Goal: Transaction & Acquisition: Purchase product/service

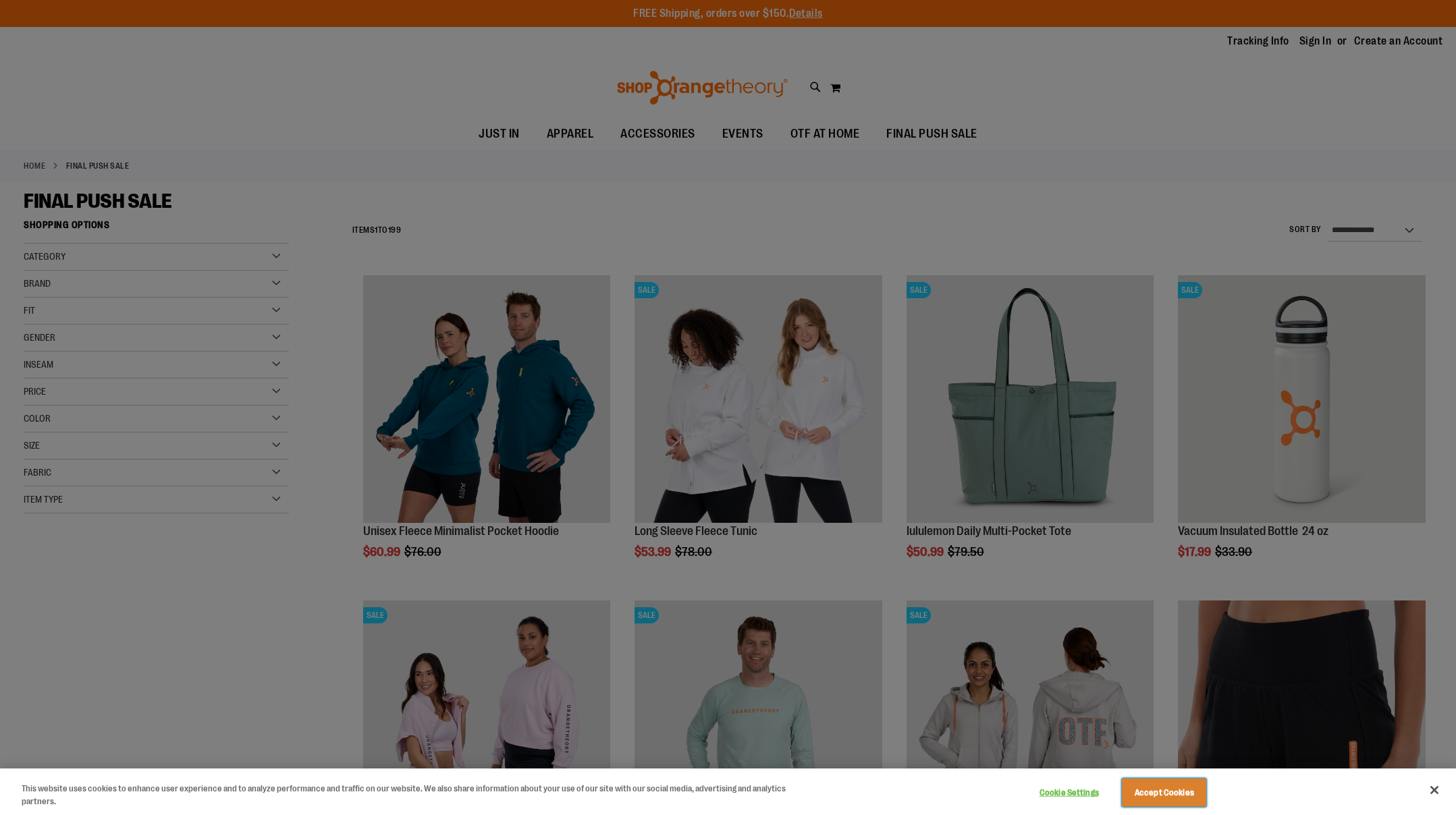
click at [1160, 797] on button "Accept Cookies" at bounding box center [1164, 793] width 84 height 29
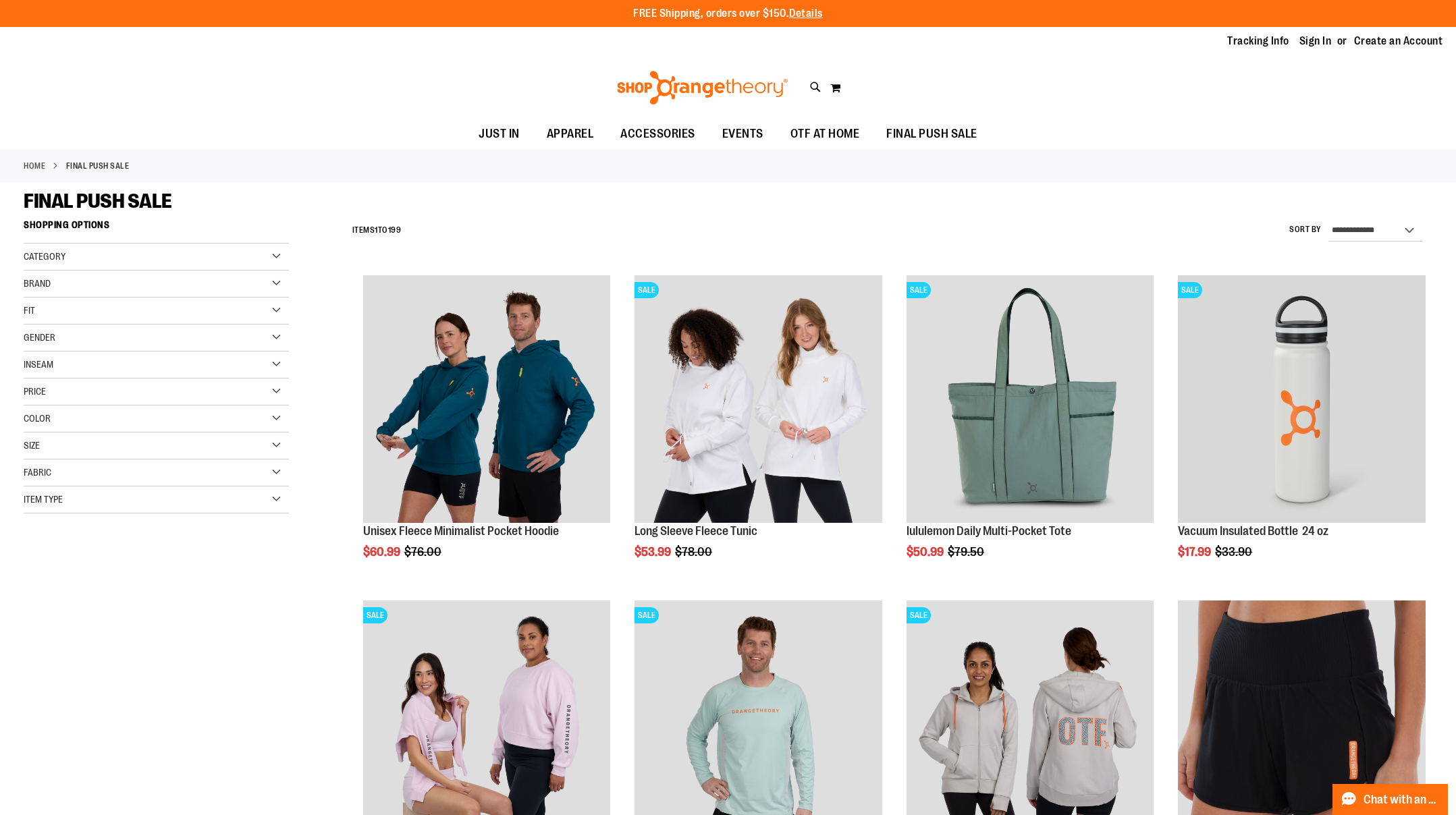
click at [276, 253] on div "Category" at bounding box center [156, 257] width 265 height 27
click at [280, 338] on div "Gender" at bounding box center [156, 338] width 265 height 27
click at [31, 380] on link "Women 111 items" at bounding box center [147, 380] width 254 height 14
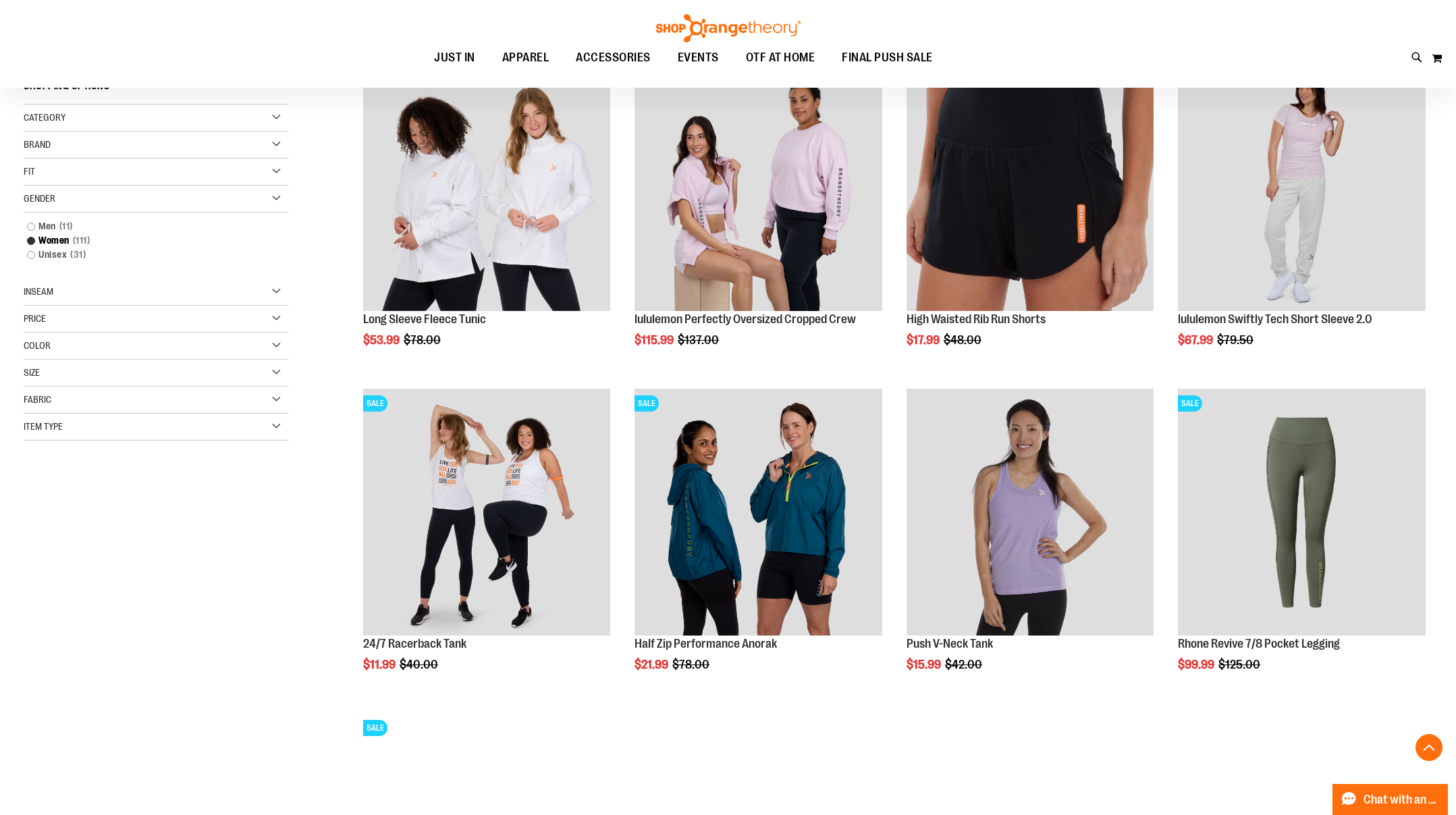
scroll to position [213, 0]
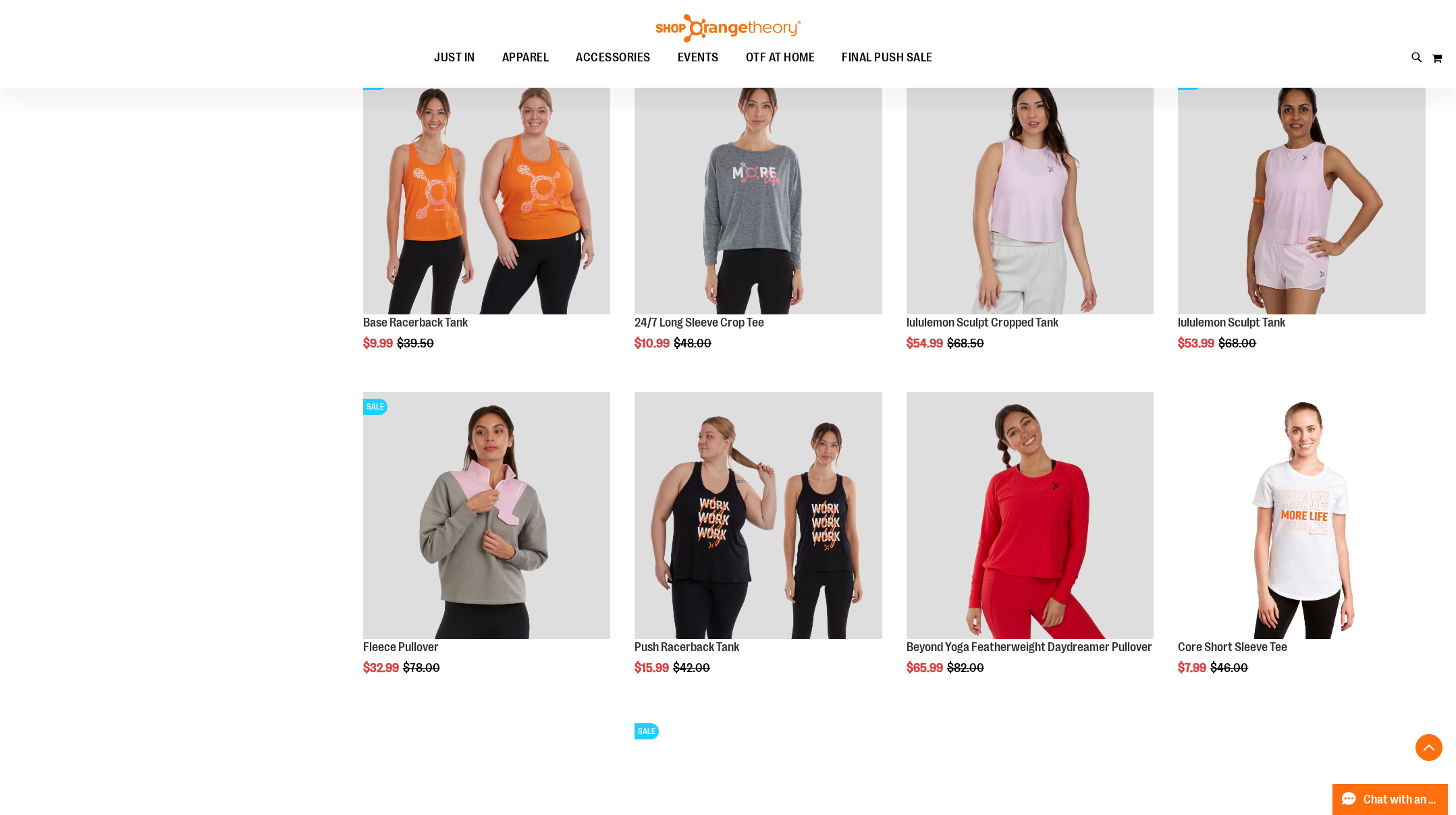
scroll to position [1271, 0]
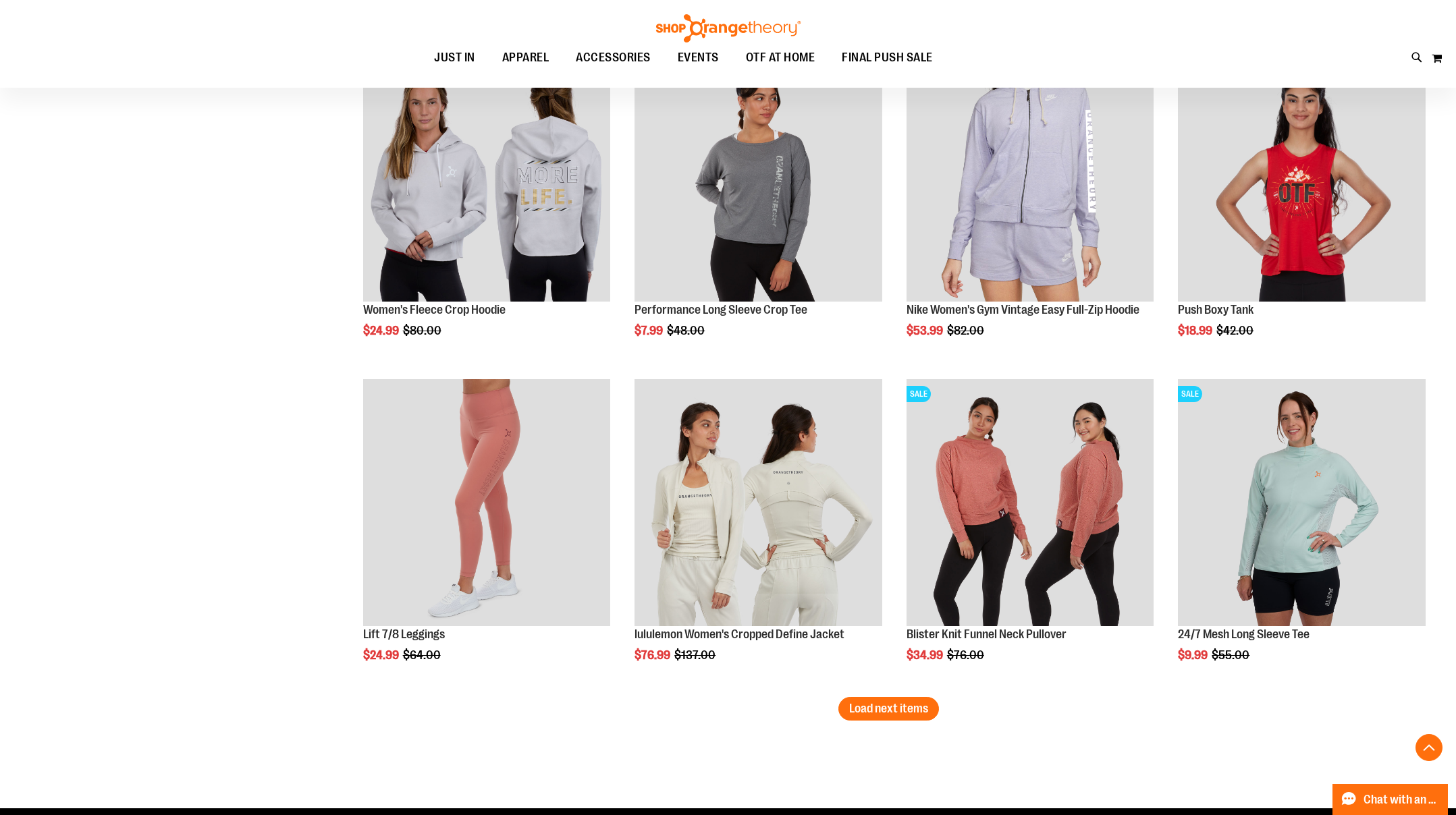
scroll to position [2739, 0]
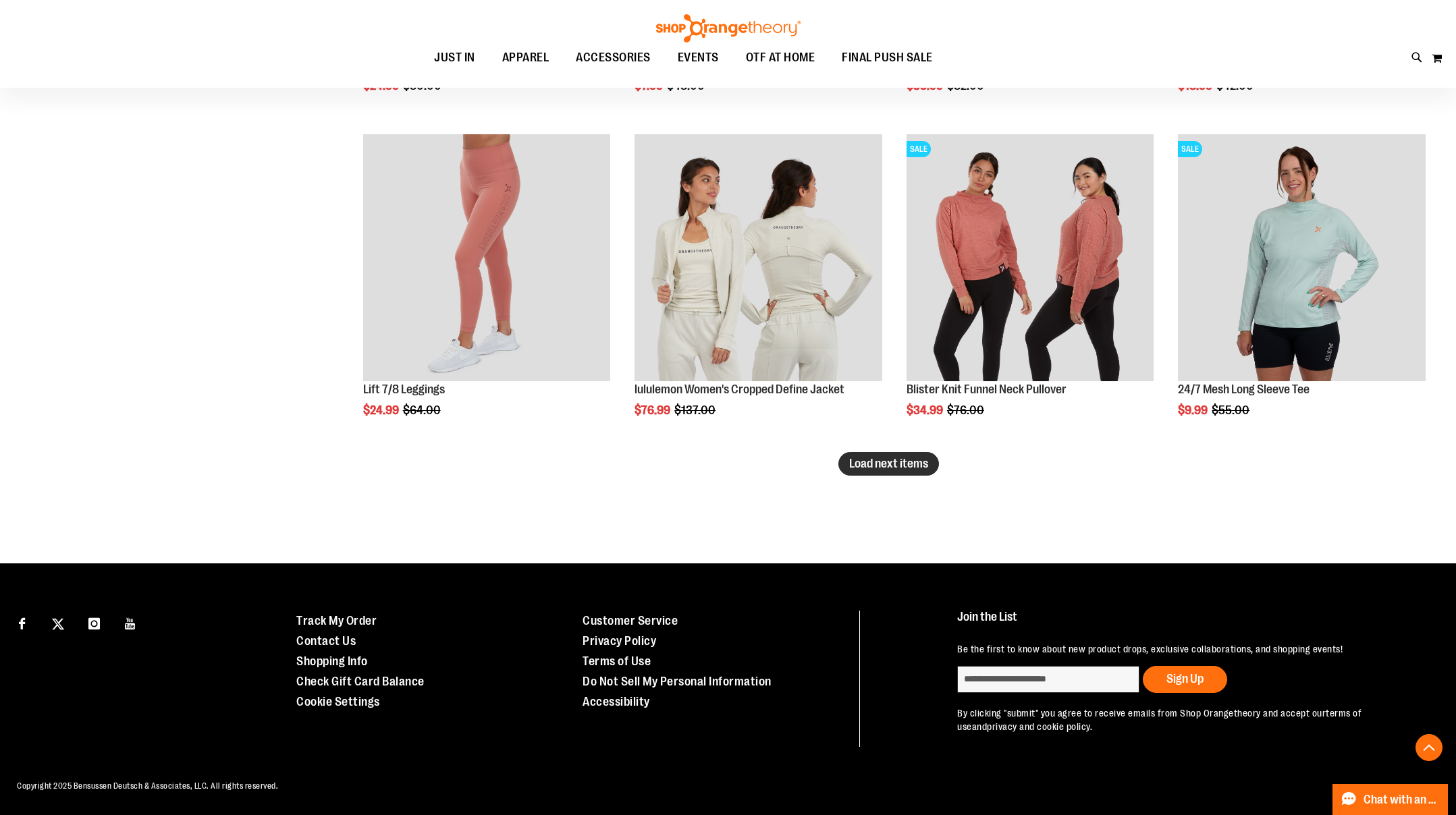
click at [900, 469] on span "Load next items" at bounding box center [888, 463] width 79 height 14
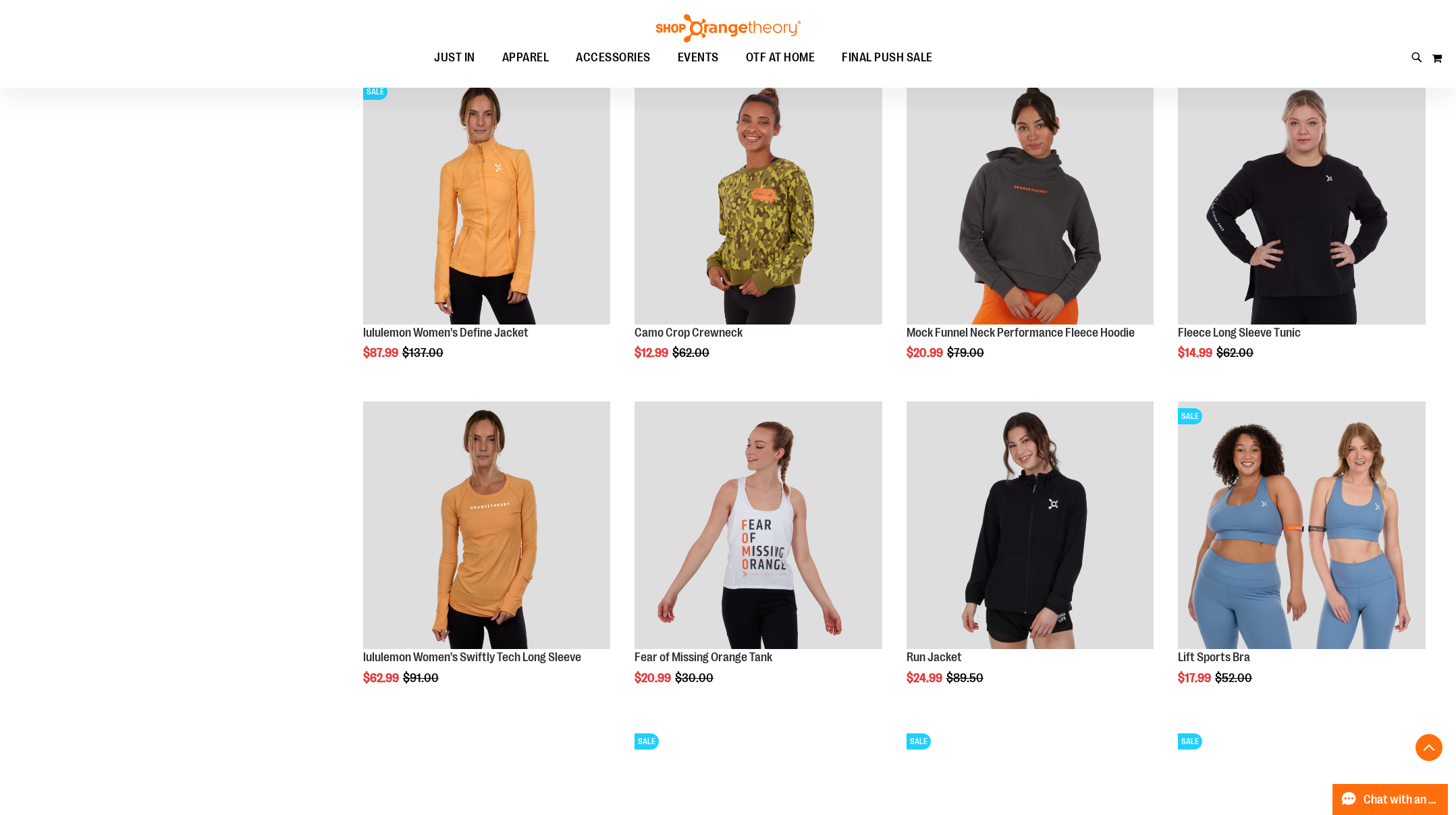
scroll to position [3571, 0]
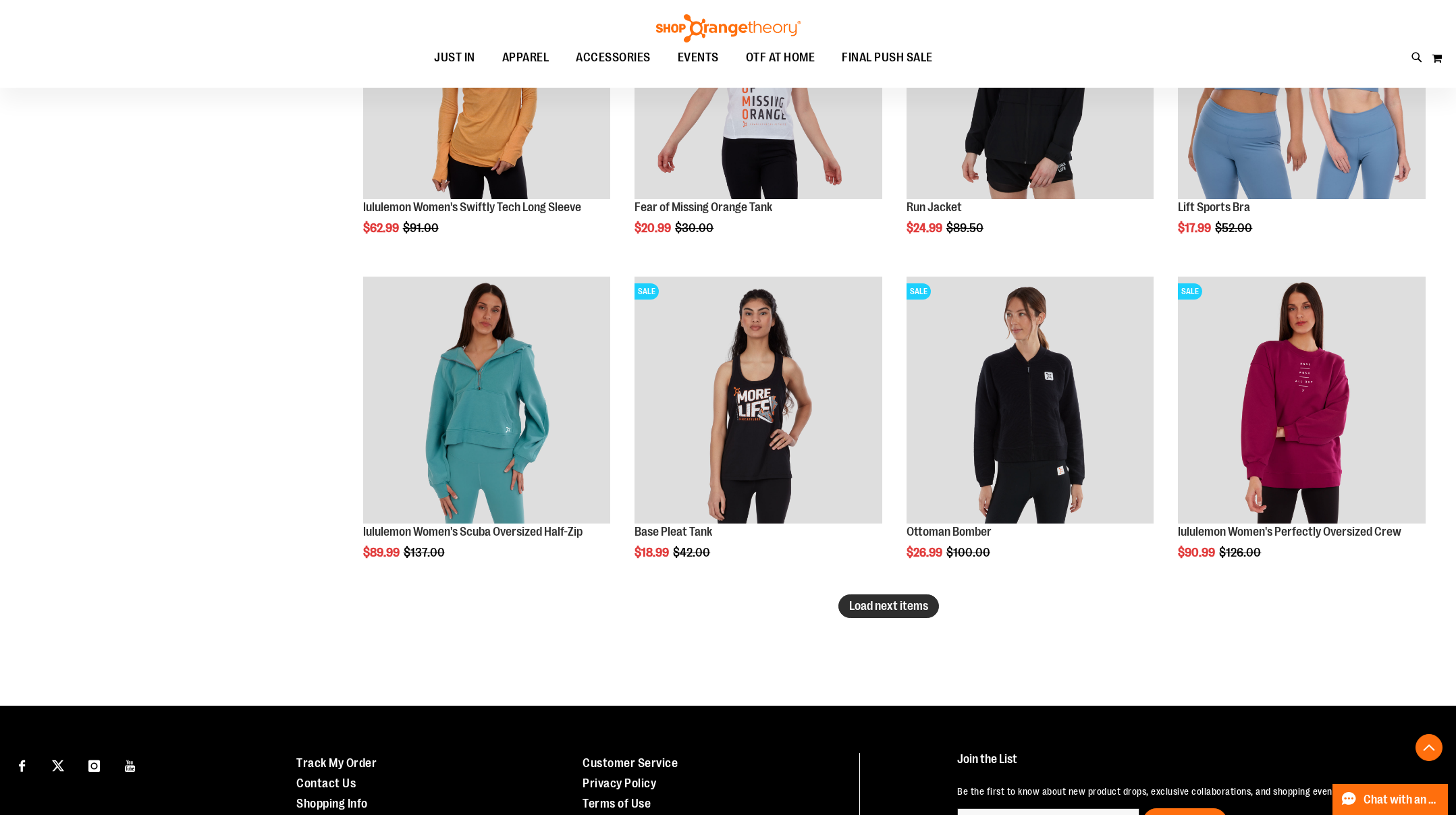
click at [904, 601] on span "Load next items" at bounding box center [888, 605] width 79 height 14
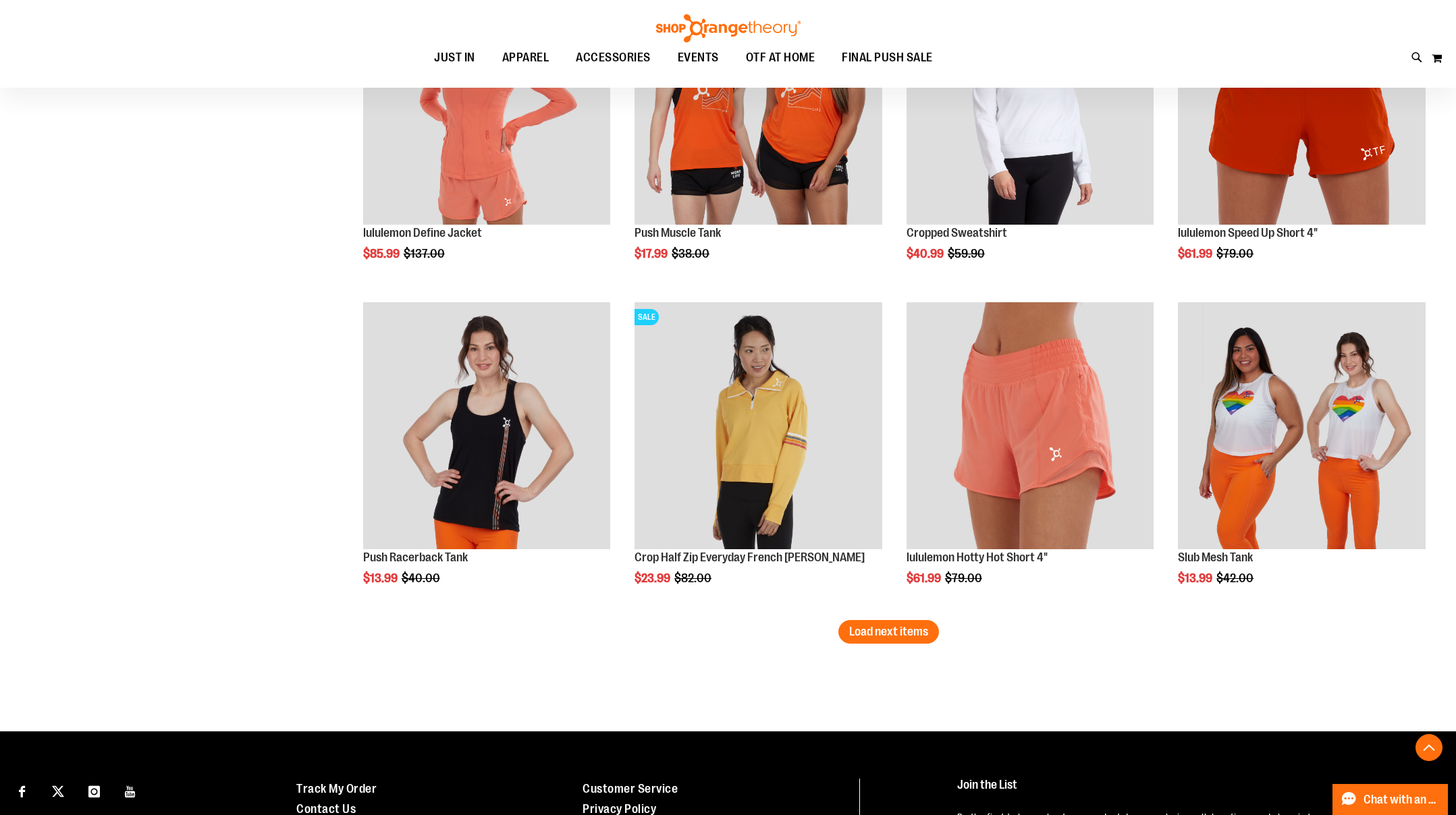
scroll to position [4688, 0]
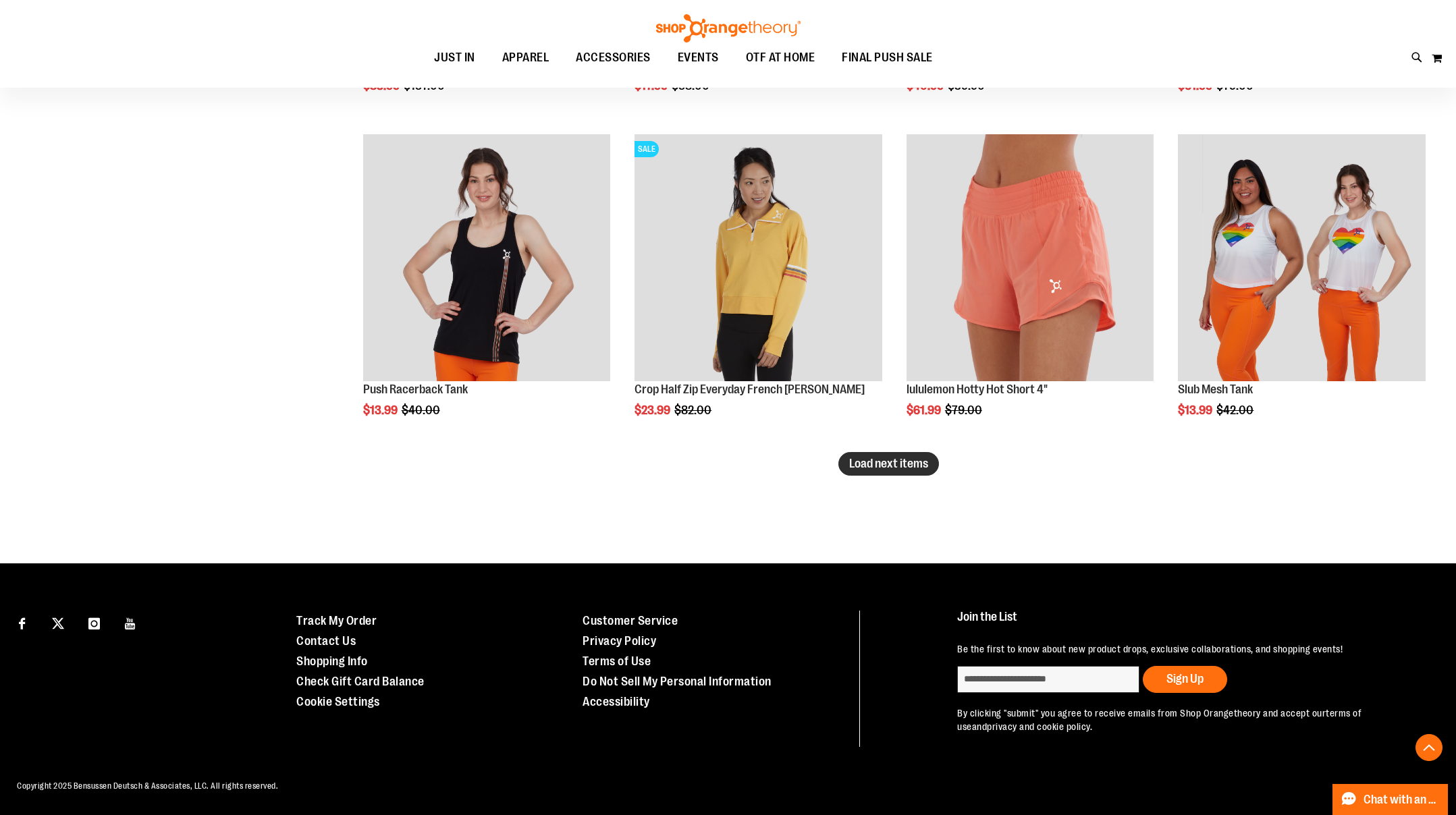
click at [879, 464] on span "Load next items" at bounding box center [888, 463] width 79 height 14
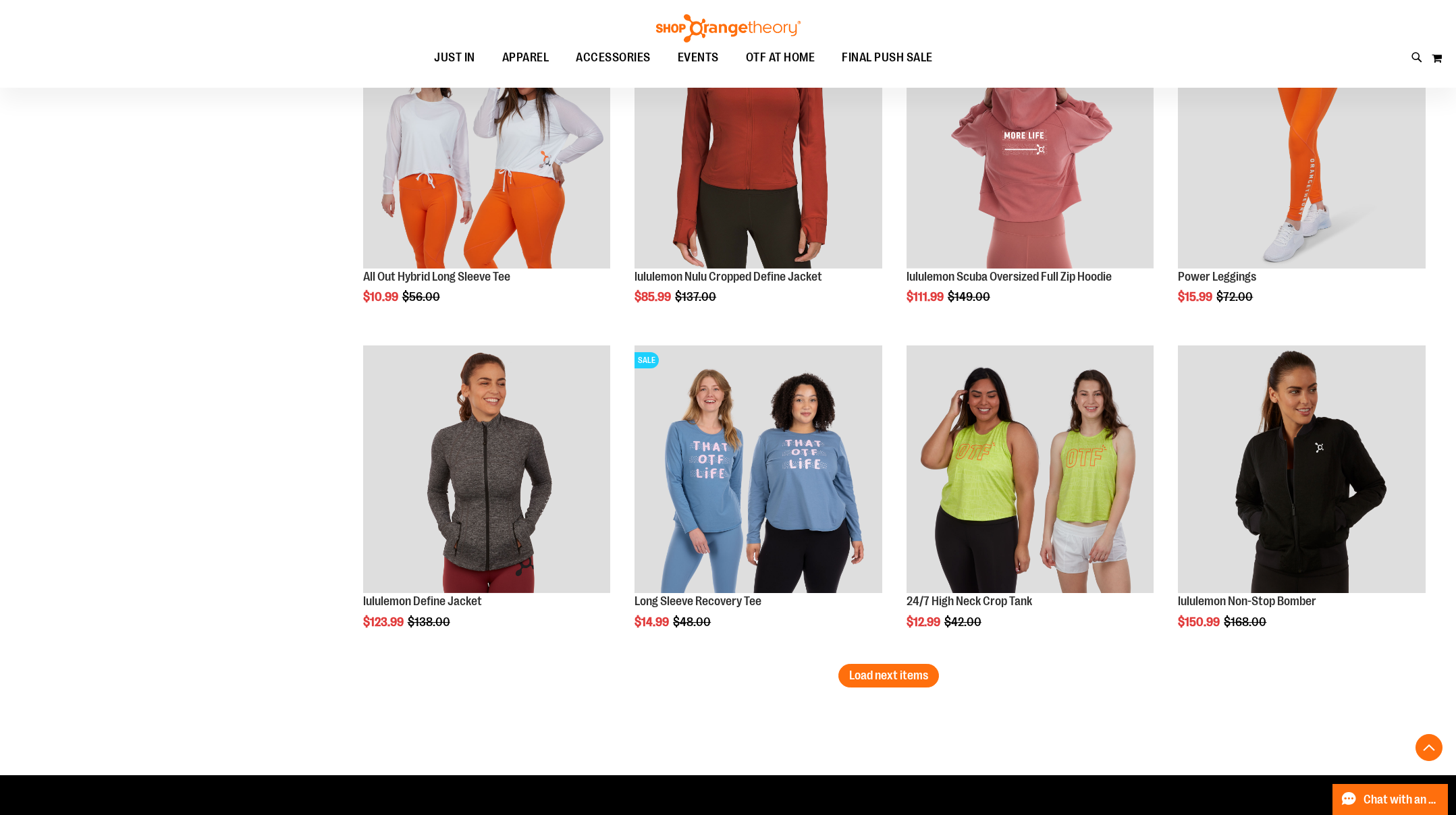
scroll to position [5663, 0]
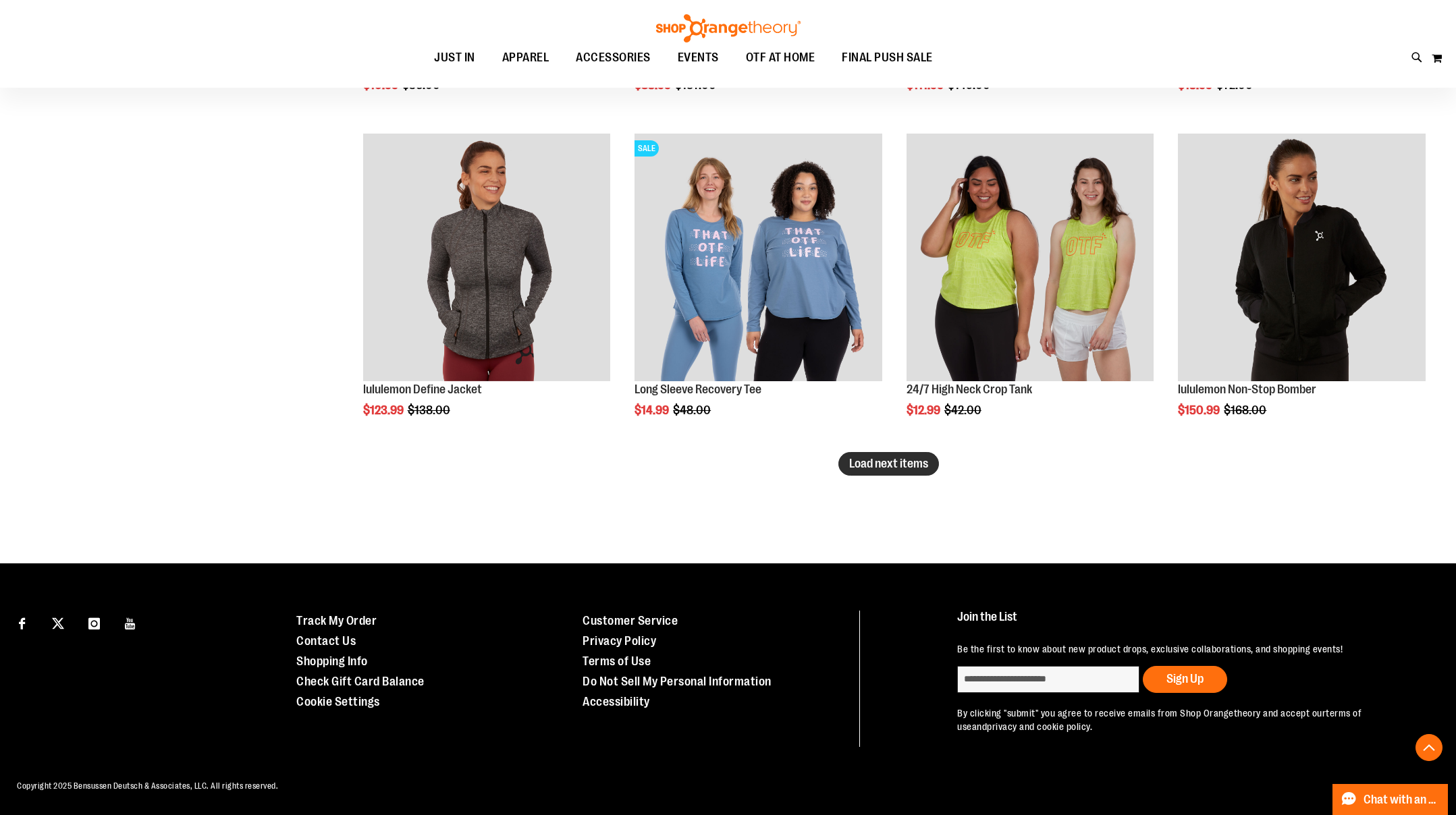
click at [913, 466] on span "Load next items" at bounding box center [888, 463] width 79 height 14
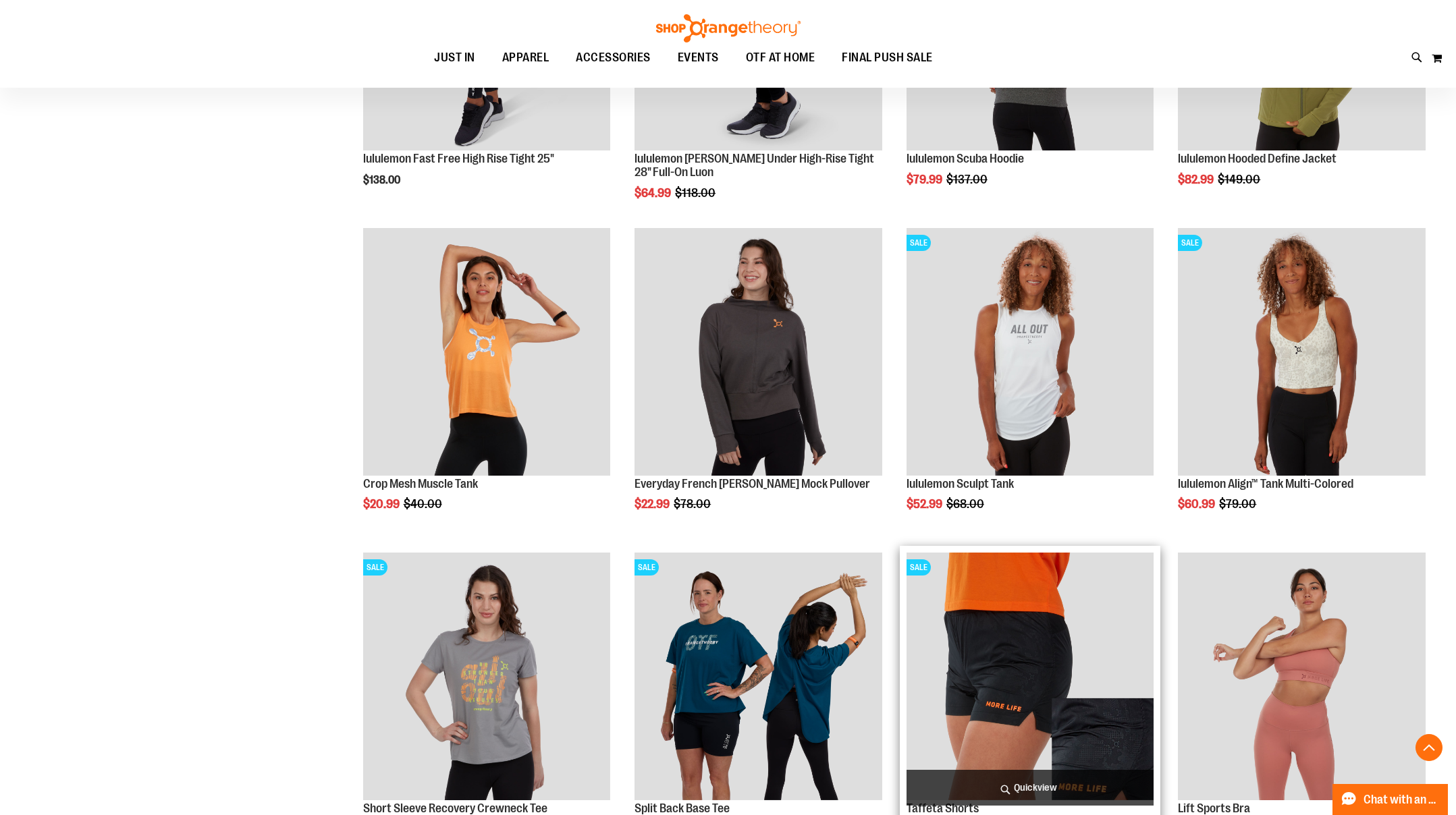
scroll to position [6568, 0]
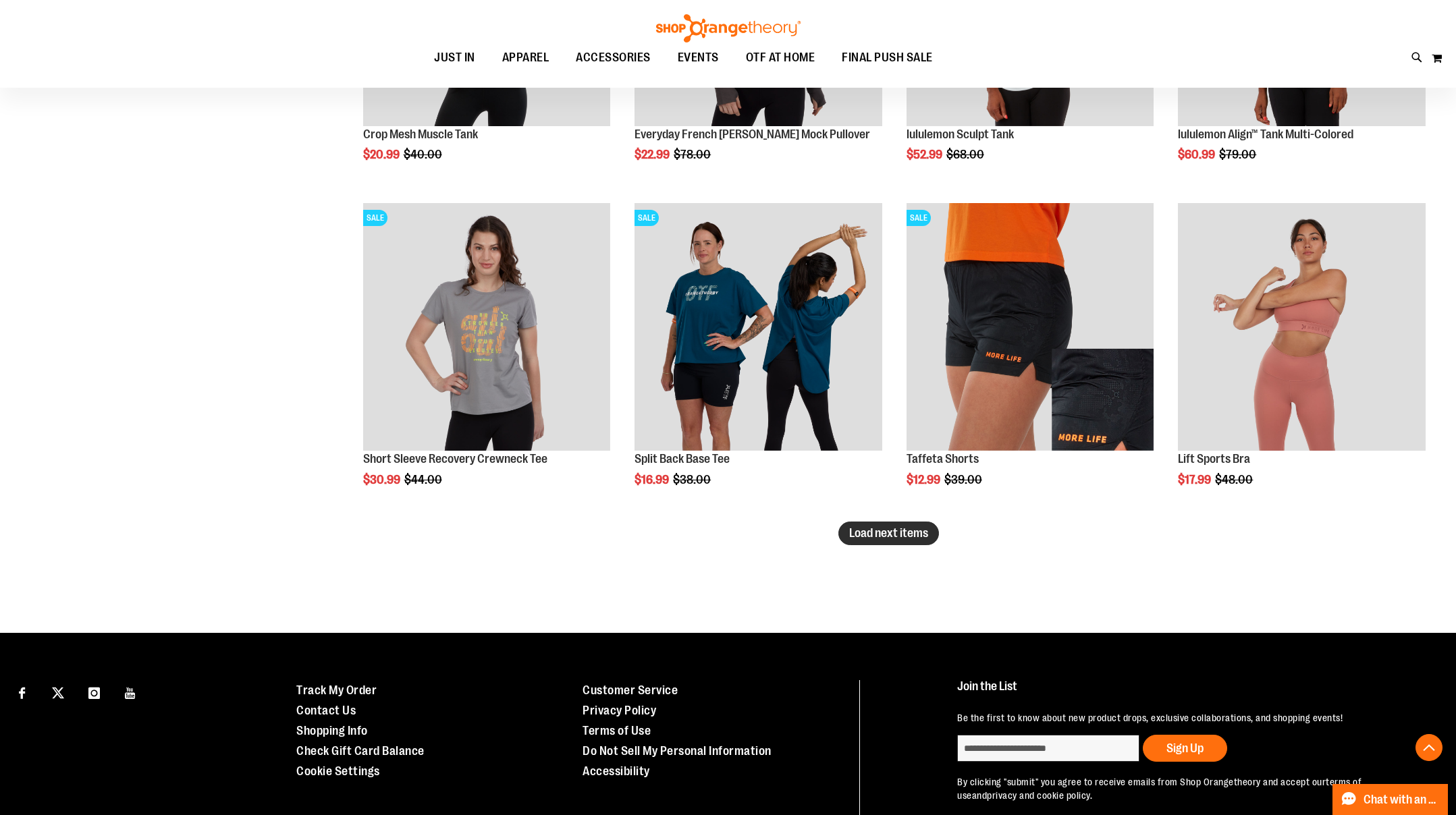
click at [910, 540] on button "Load next items" at bounding box center [888, 534] width 101 height 24
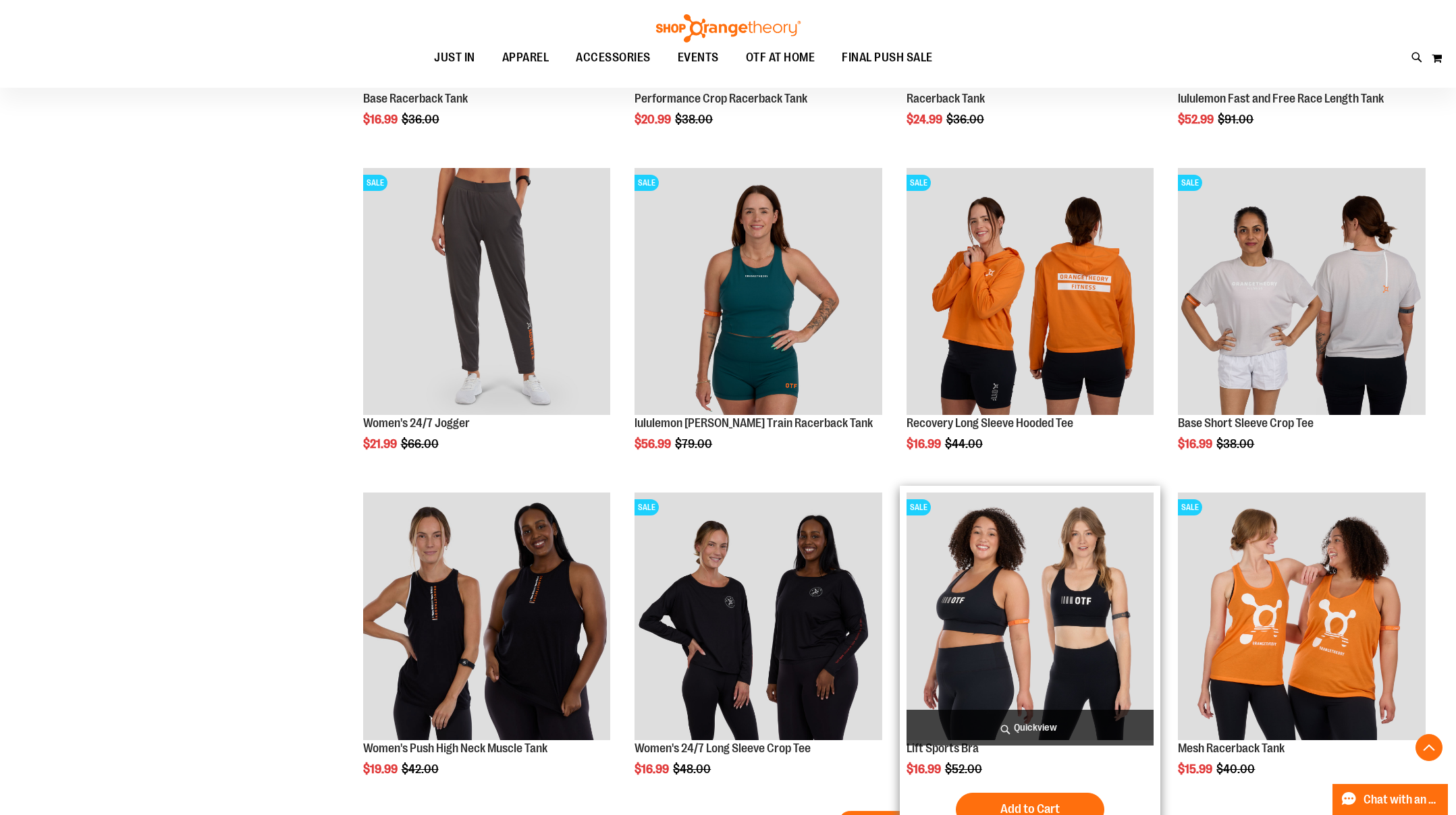
scroll to position [7475, 0]
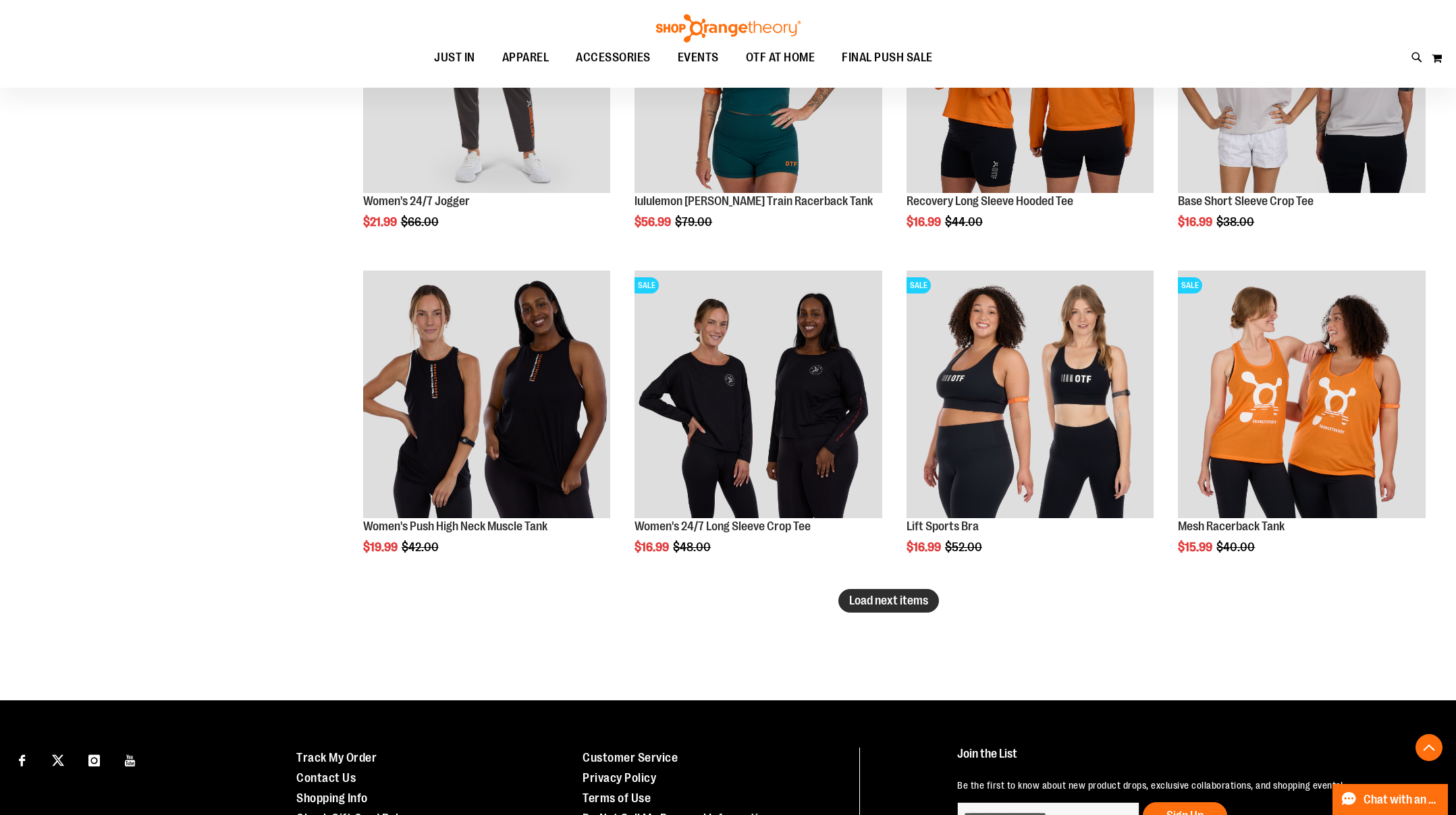
click at [869, 608] on button "Load next items" at bounding box center [888, 601] width 101 height 24
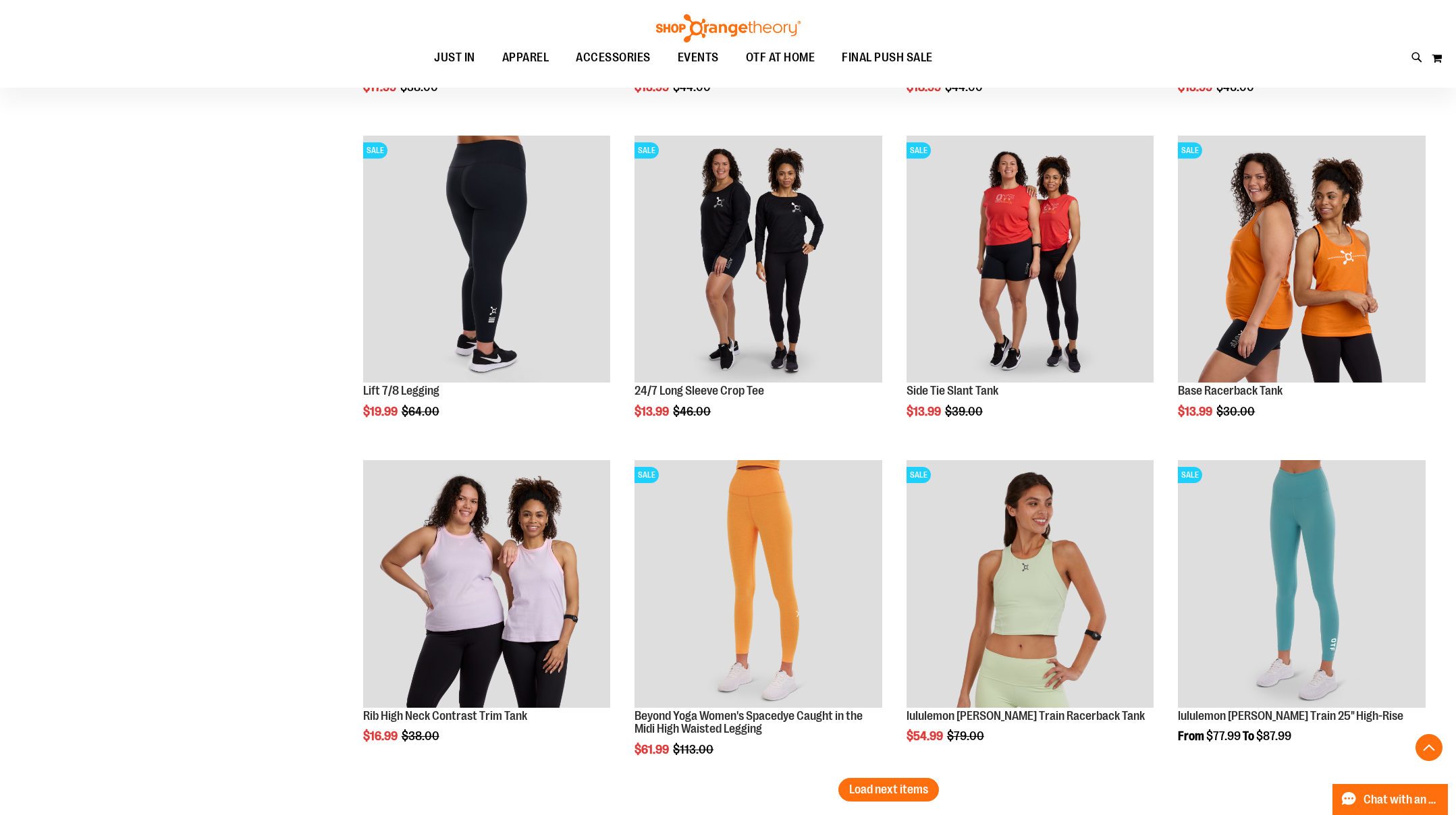
scroll to position [8451, 0]
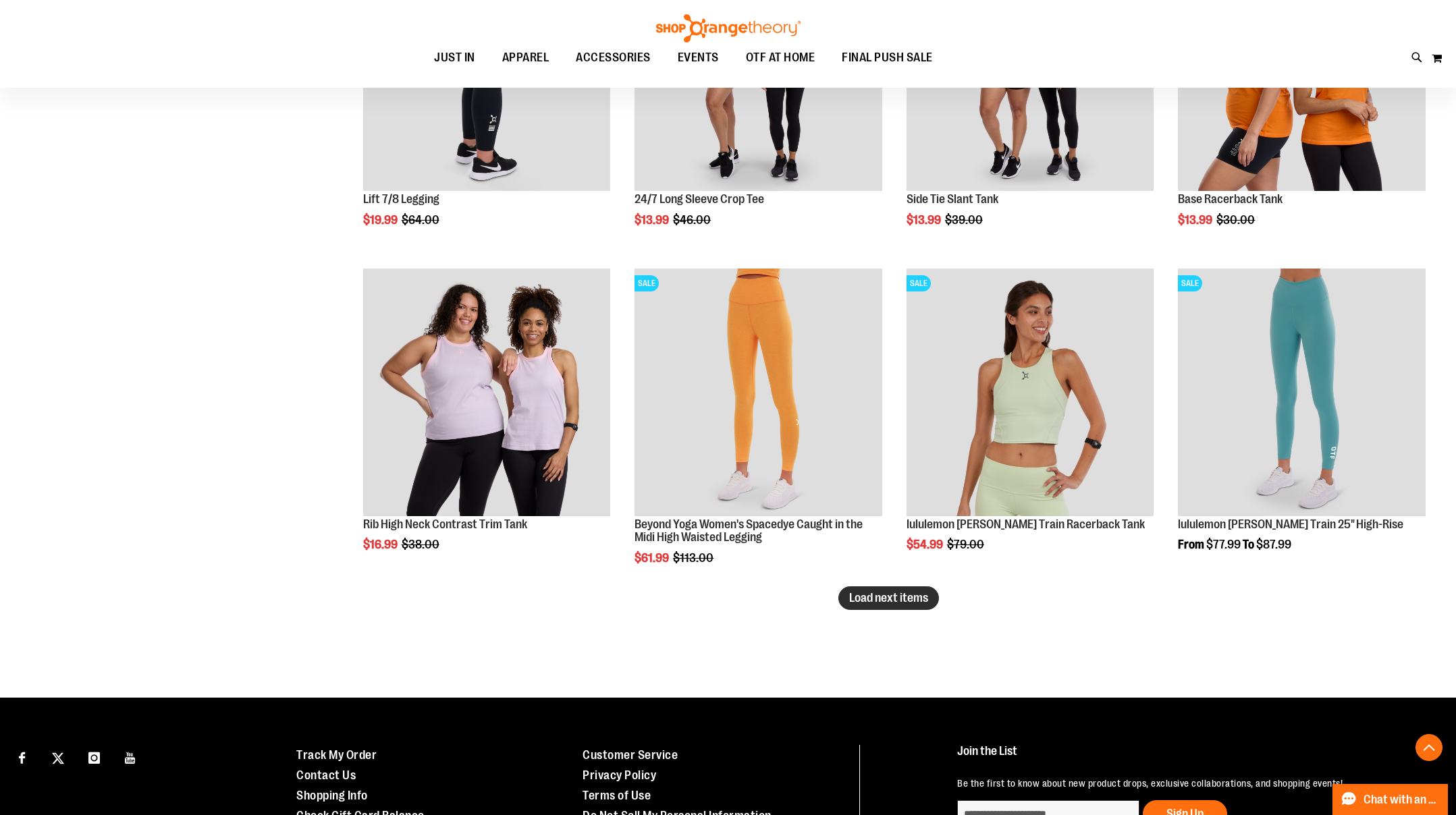
click at [890, 598] on span "Load next items" at bounding box center [888, 597] width 79 height 14
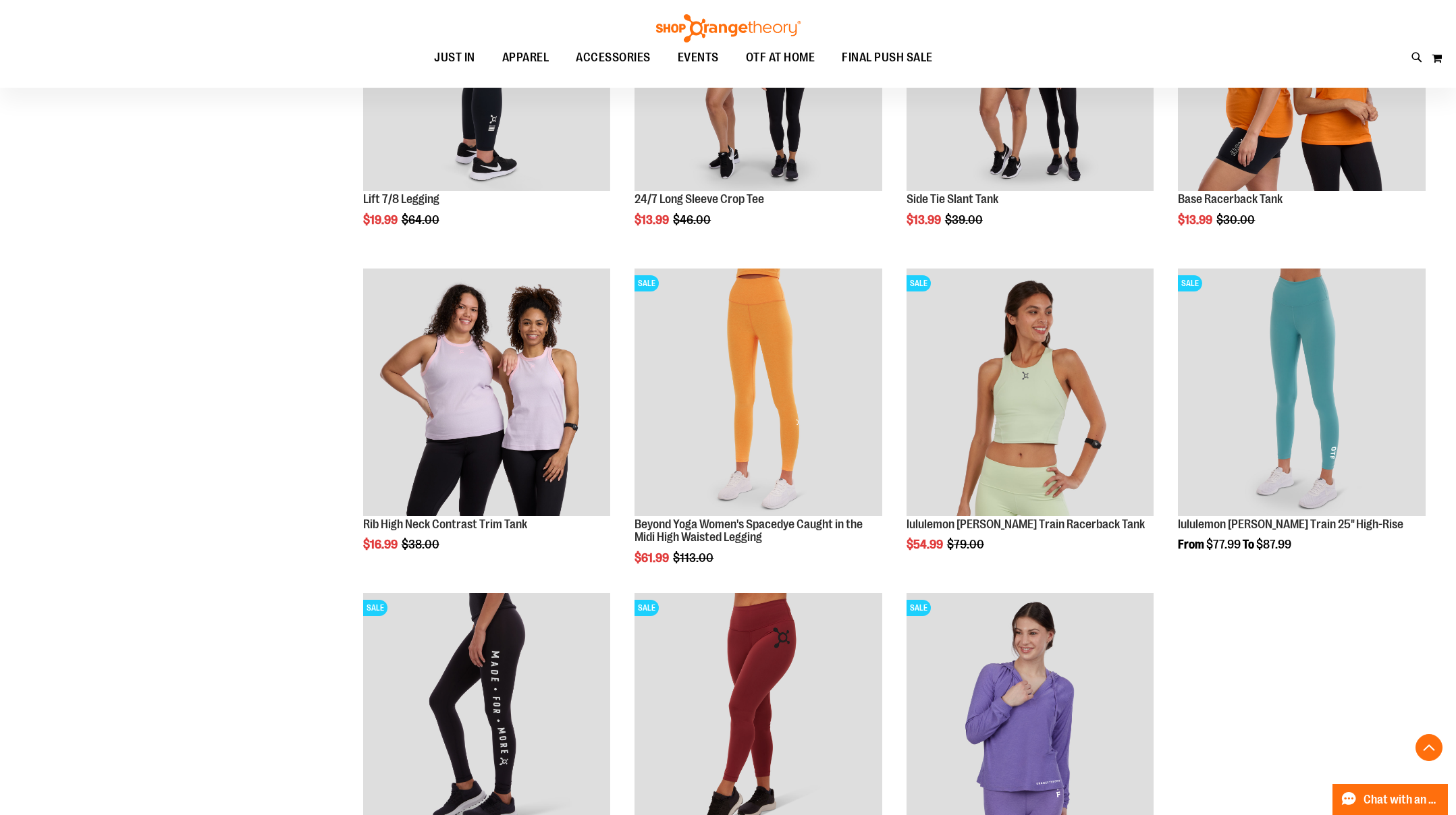
scroll to position [8805, 0]
